Goal: Task Accomplishment & Management: Manage account settings

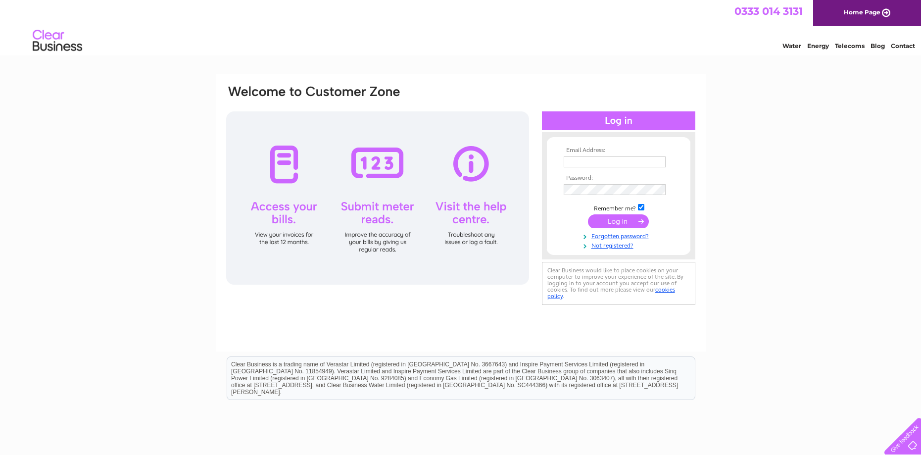
click at [612, 160] on input "text" at bounding box center [615, 161] width 102 height 11
type input "astuart596@btinternet.com"
click at [608, 220] on input "submit" at bounding box center [618, 222] width 61 height 14
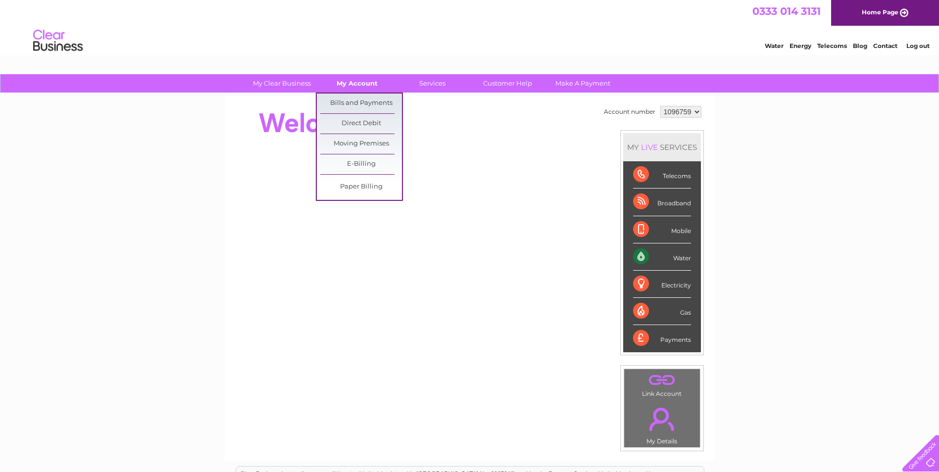
click at [370, 85] on link "My Account" at bounding box center [357, 83] width 82 height 18
click at [375, 106] on link "Bills and Payments" at bounding box center [361, 104] width 82 height 20
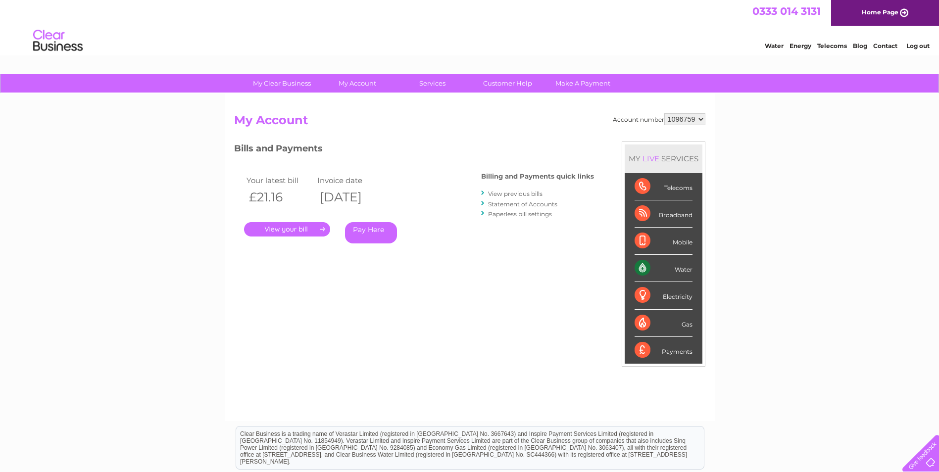
click at [298, 231] on link "." at bounding box center [287, 229] width 86 height 14
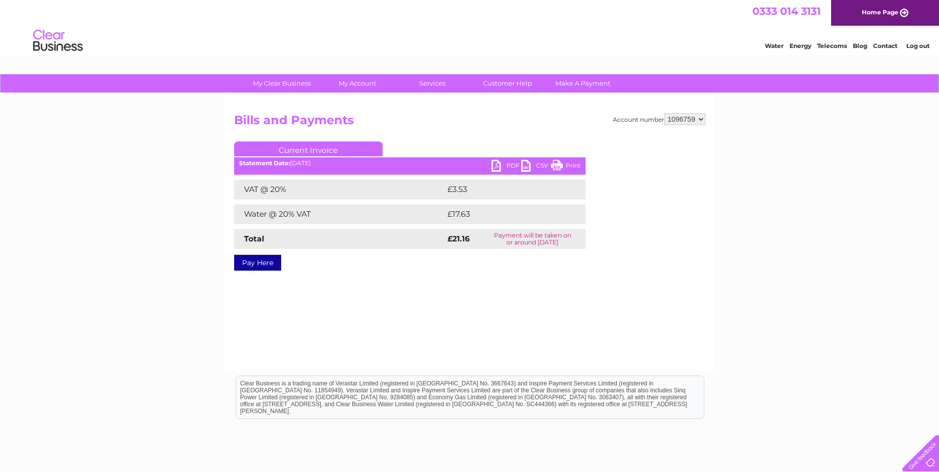
click at [511, 163] on link "PDF" at bounding box center [507, 167] width 30 height 14
click at [917, 47] on link "Log out" at bounding box center [917, 45] width 23 height 7
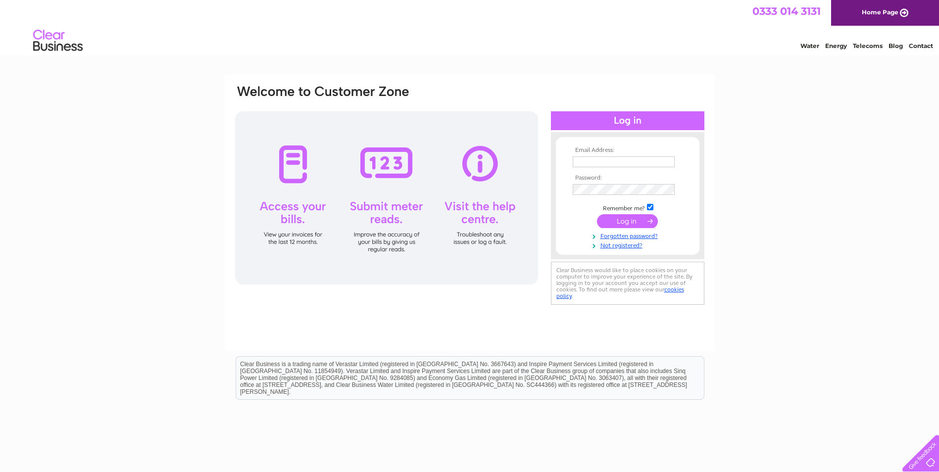
click at [587, 158] on input "text" at bounding box center [624, 161] width 102 height 11
type input "astuart596@btinternet.com"
click at [634, 226] on input "submit" at bounding box center [627, 221] width 61 height 14
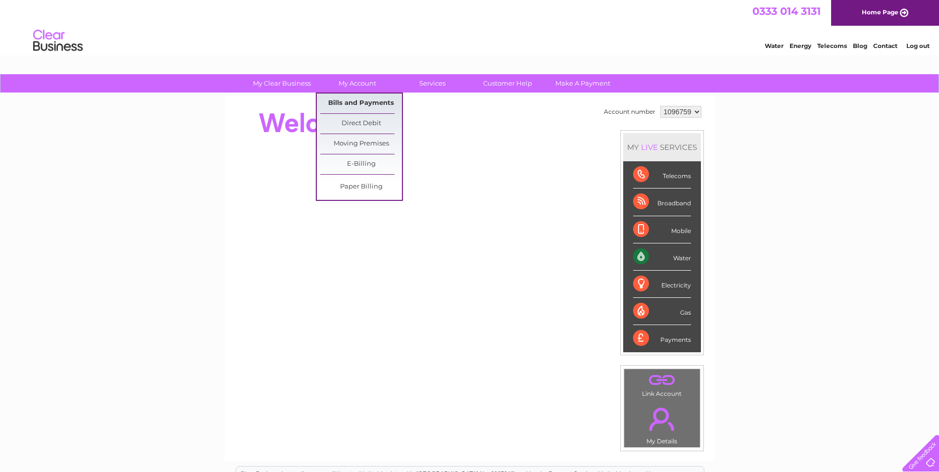
click at [364, 109] on link "Bills and Payments" at bounding box center [361, 104] width 82 height 20
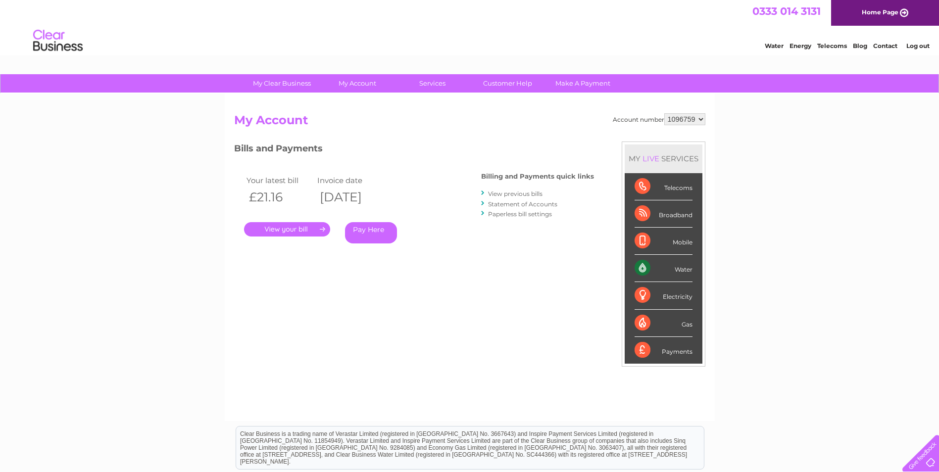
click at [913, 48] on link "Log out" at bounding box center [917, 45] width 23 height 7
